Goal: Task Accomplishment & Management: Use online tool/utility

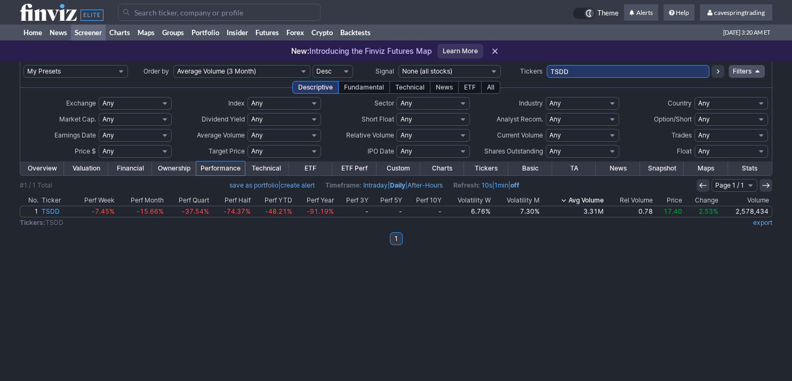
drag, startPoint x: 0, startPoint y: 0, endPoint x: 594, endPoint y: 74, distance: 598.9
click at [594, 74] on input "TSDD" at bounding box center [628, 71] width 163 height 13
type input "hban,key,iemg,dow,lqd,fhn,vwo,elan,khc,vea,kweb,vz,ief,efa"
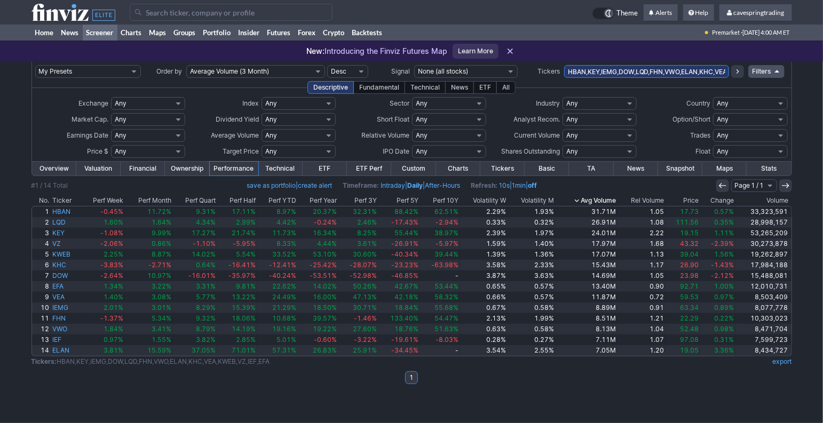
drag, startPoint x: 643, startPoint y: 85, endPoint x: 642, endPoint y: 78, distance: 6.4
click at [642, 78] on tbody "My Presets -Save Screen -Edit Screens s: RATIO USE s: RATIO s: stock screen s: …" at bounding box center [411, 229] width 760 height 334
click at [642, 74] on input "HBAN,KEY,IEMG,DOW,LQD,FHN,VWO,ELAN,KHC,VEA,KWEB,VZ,IEF,EFA" at bounding box center [646, 71] width 165 height 13
paste input "IEF,LQD,EEM,SCHD,VWO,EWZ,PSLV,VCIT,SLV,BND,AGG,SCHG,EWG,SPTL,VLY,VZ,ICLN,TSLY,K…"
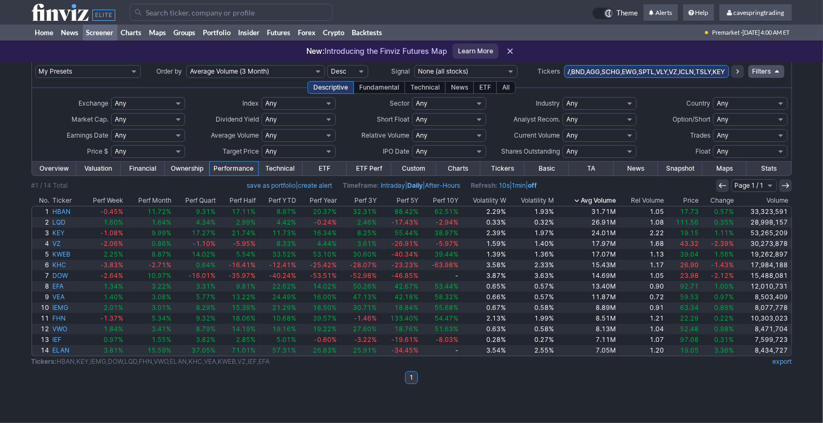
type input "IEF,LQD,EEM,SCHD,VWO,EWZ,PSLV,VCIT,SLV,BND,AGG,SCHG,EWG,SPTL,VLY,VZ,ICLN,TSLY,K…"
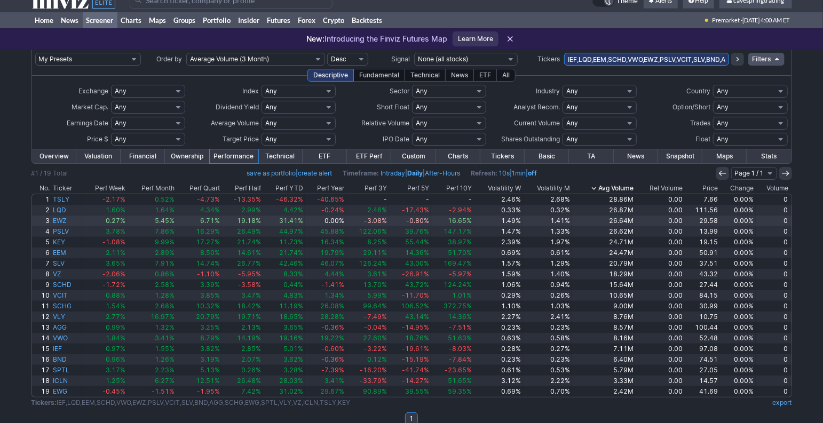
scroll to position [26, 0]
